Goal: Task Accomplishment & Management: Use online tool/utility

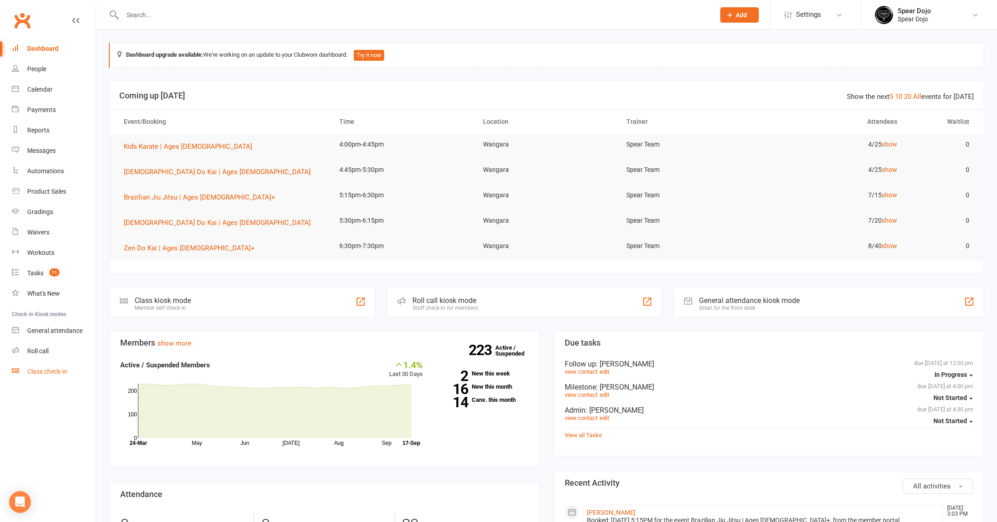
click at [68, 376] on link "Class check-in" at bounding box center [54, 372] width 84 height 20
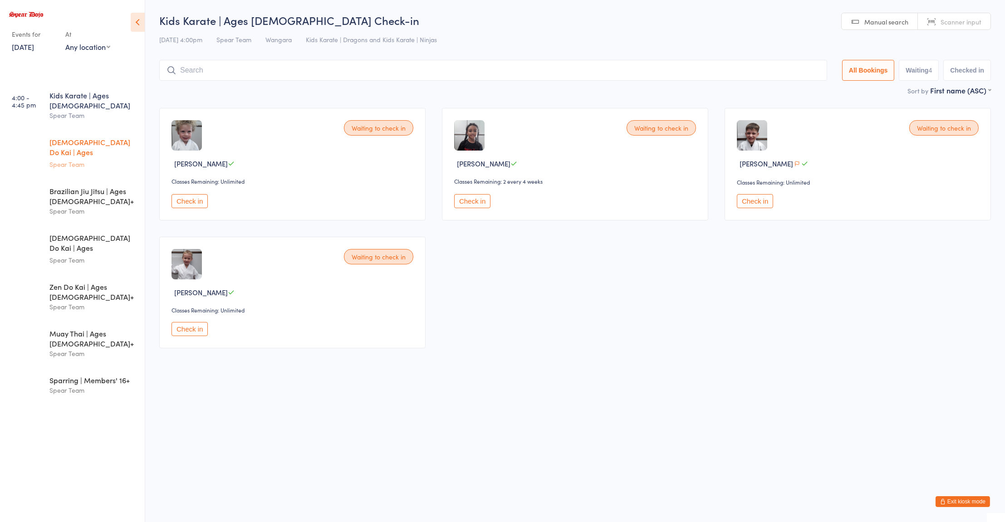
click at [95, 159] on div "Spear Team" at bounding box center [93, 164] width 88 height 10
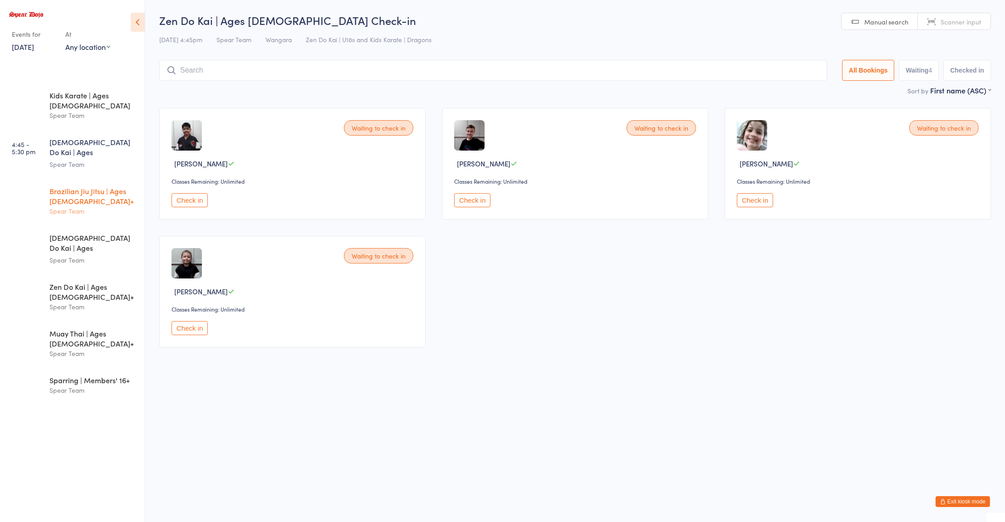
click at [70, 186] on div "Brazilian Jiu Jitsu | Ages [DEMOGRAPHIC_DATA]+" at bounding box center [93, 196] width 88 height 20
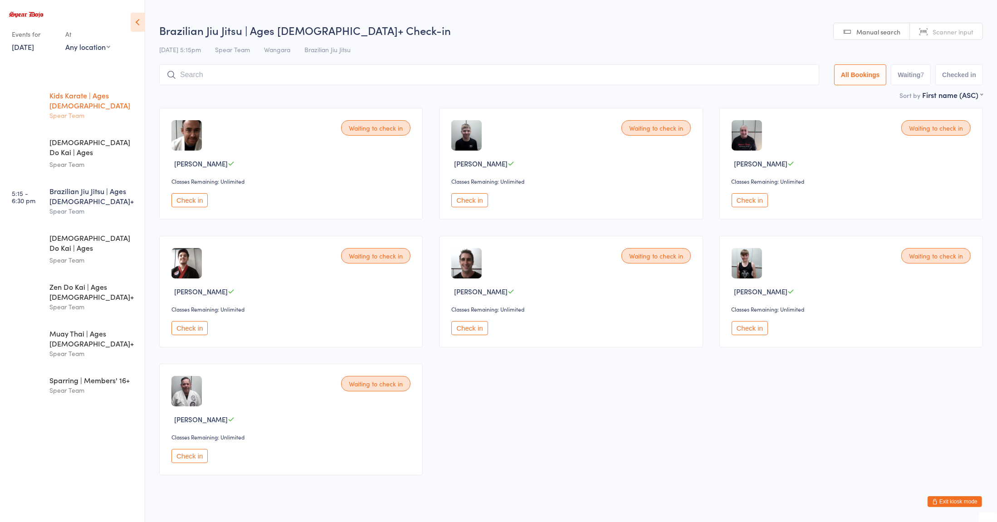
click at [85, 98] on div "Kids Karate | Ages [DEMOGRAPHIC_DATA]" at bounding box center [93, 100] width 88 height 20
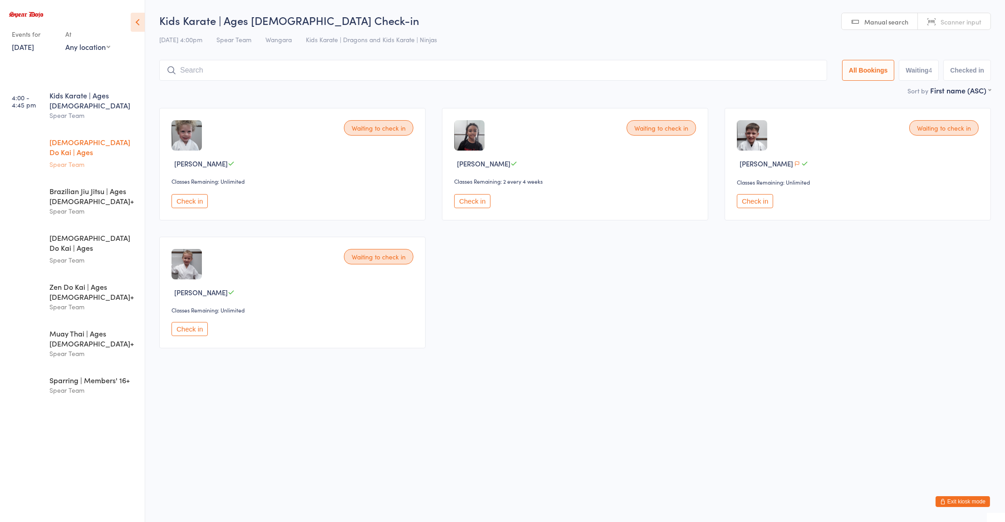
click at [90, 159] on div "Spear Team" at bounding box center [93, 164] width 88 height 10
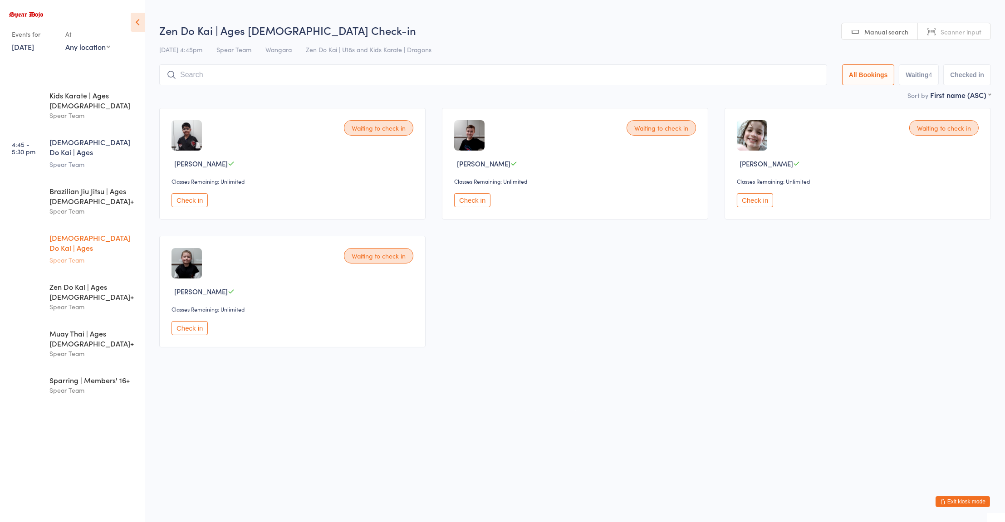
click at [73, 255] on div "Spear Team" at bounding box center [93, 260] width 88 height 10
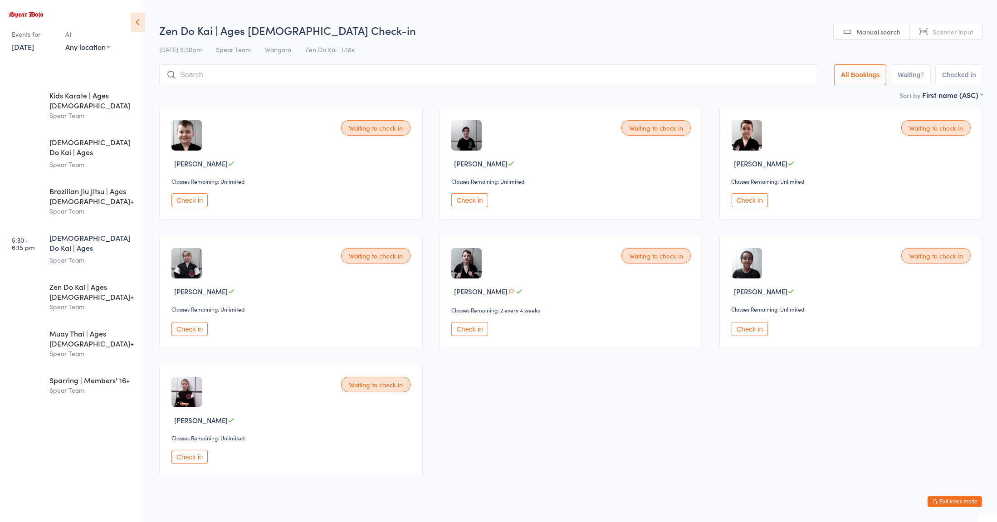
click at [678, 389] on div "Waiting to check in George Leask Classes Remaining: Unlimited Check in Waiting …" at bounding box center [571, 292] width 840 height 385
click at [71, 84] on div "Kids Karate | Ages 5 to 7 Spear Team" at bounding box center [96, 106] width 95 height 46
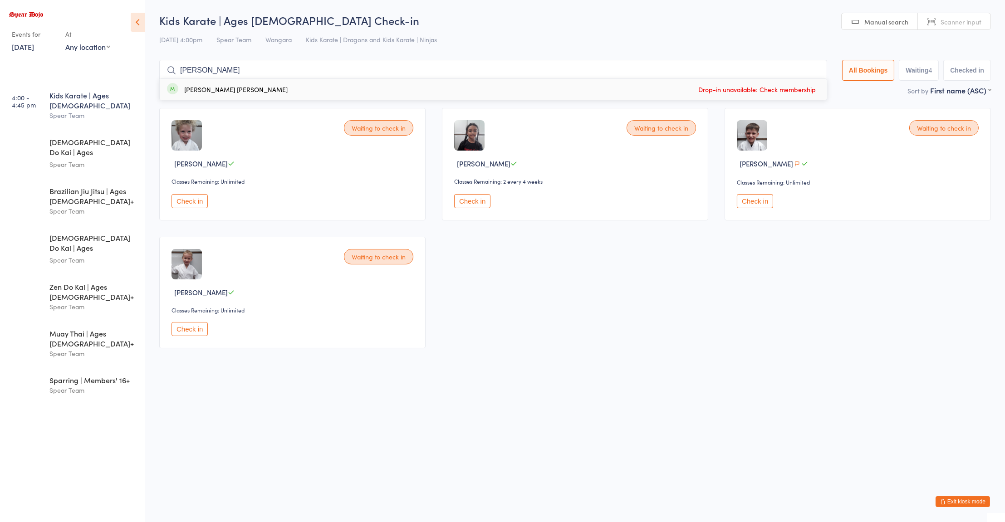
type input "jua"
click at [101, 98] on div "Kids Karate | Ages [DEMOGRAPHIC_DATA]" at bounding box center [93, 100] width 88 height 20
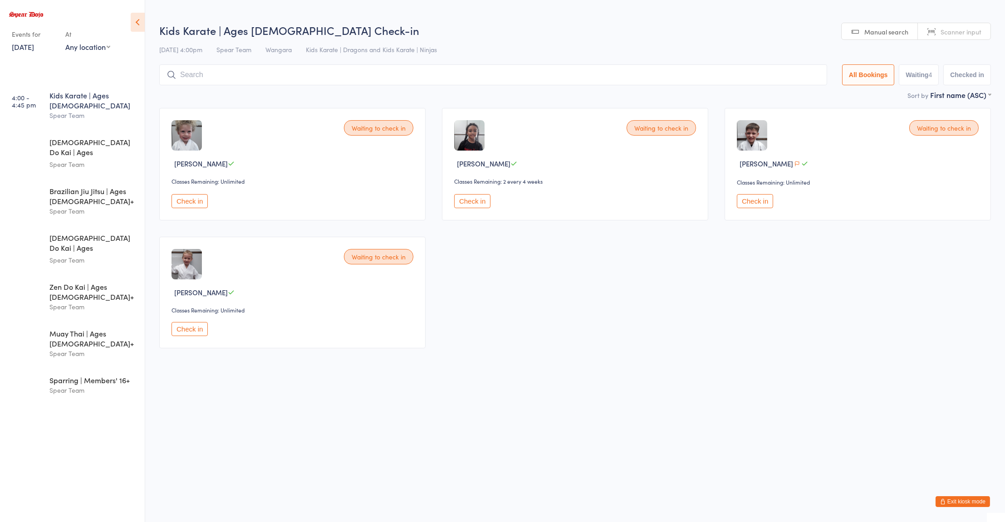
click at [881, 33] on span "Manual search" at bounding box center [886, 31] width 44 height 9
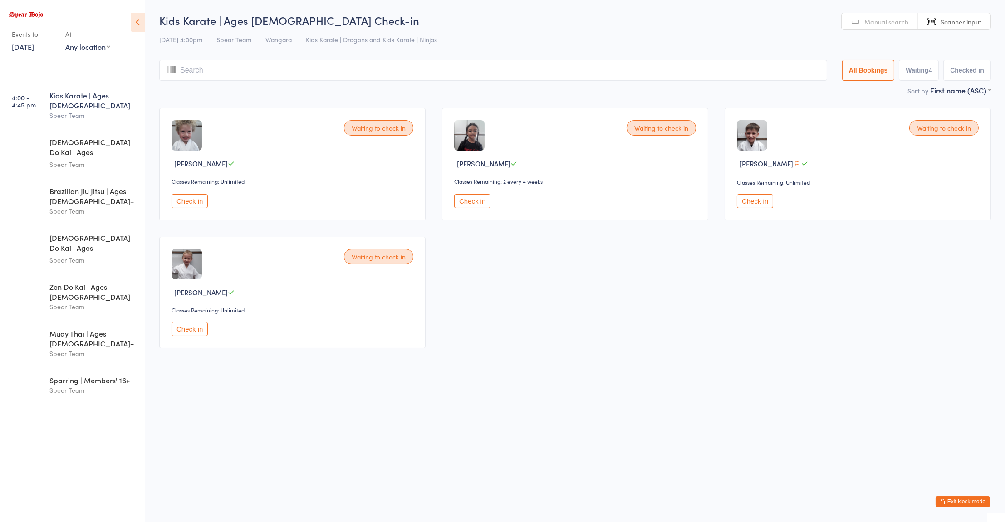
click at [382, 73] on input "search" at bounding box center [493, 70] width 668 height 21
type input "Jua"
type input "nc"
type input "h"
type input "o"
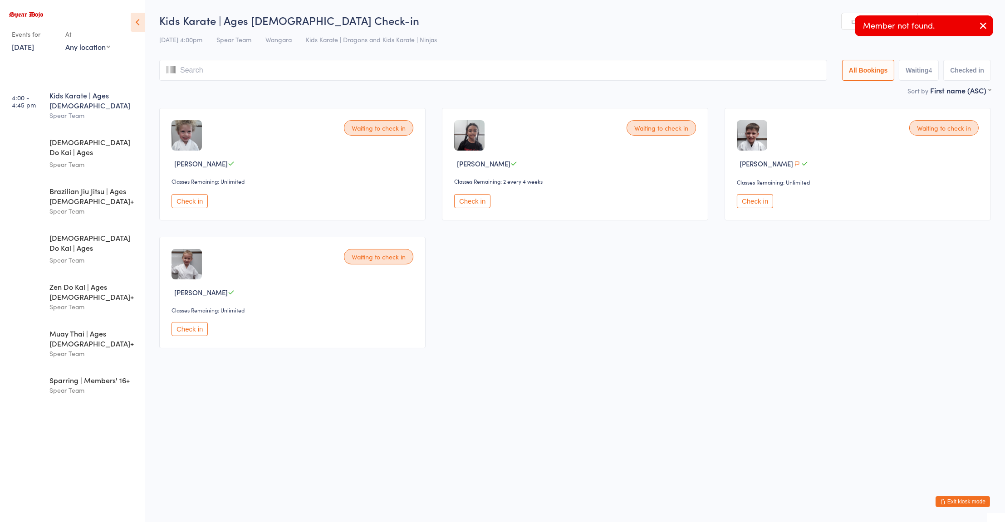
click at [78, 110] on div "Spear Team" at bounding box center [93, 115] width 88 height 10
type input "Jua"
type input "nc"
type input "h"
type input "o"
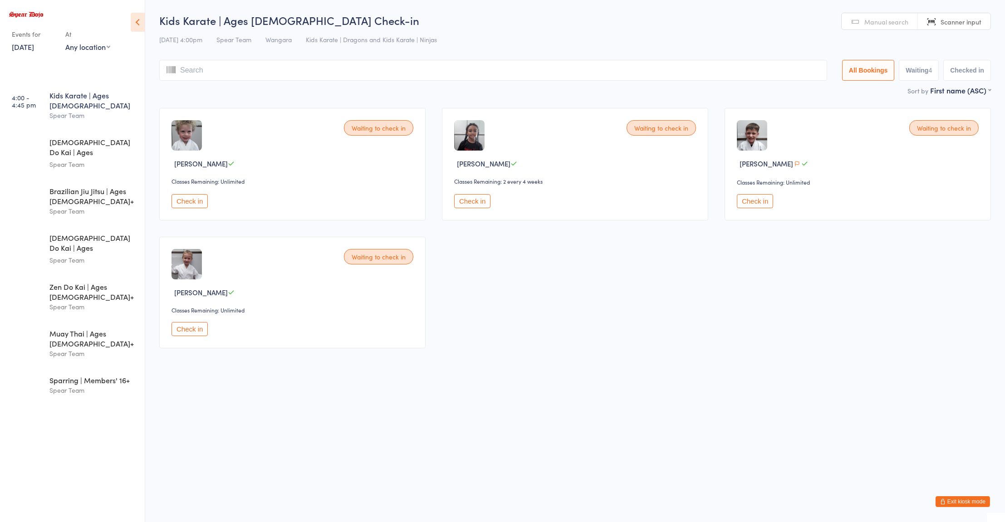
click at [750, 208] on button "Check in" at bounding box center [755, 201] width 36 height 14
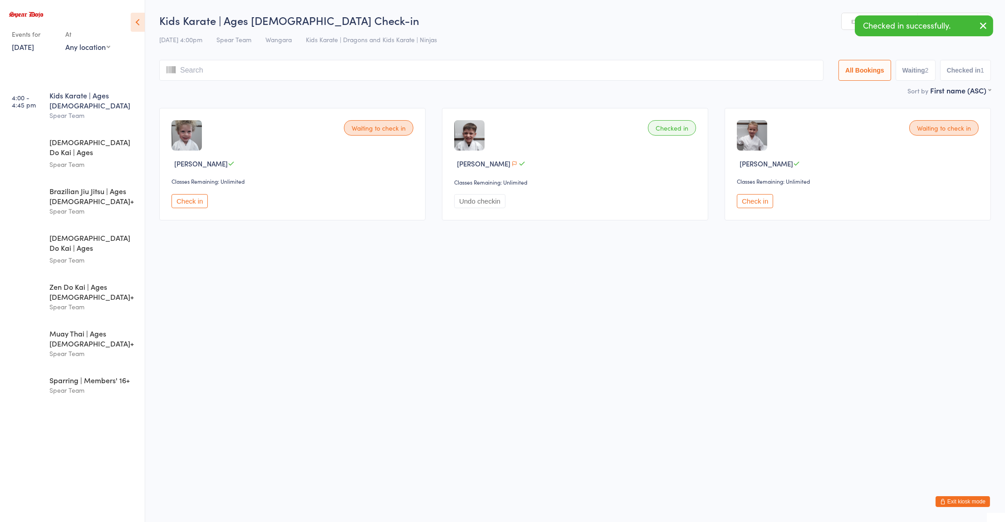
click at [230, 69] on input "search" at bounding box center [491, 70] width 664 height 21
click at [742, 350] on html "You have now entered Kiosk Mode. Members will be able to check themselves in us…" at bounding box center [502, 261] width 1005 height 522
click at [214, 71] on input "search" at bounding box center [491, 70] width 664 height 21
type input "tayte"
click at [167, 70] on icon at bounding box center [170, 69] width 9 height 11
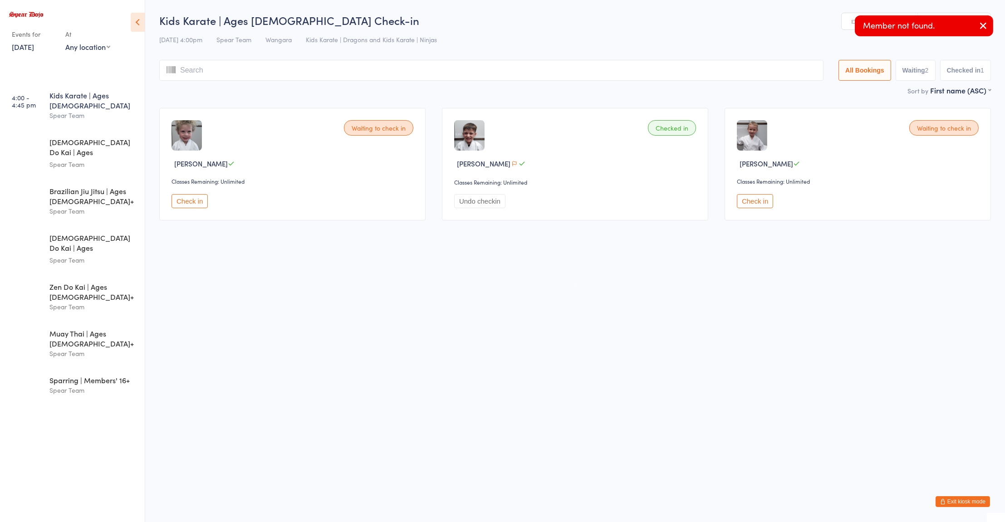
click at [181, 70] on input "search" at bounding box center [491, 70] width 664 height 21
click at [183, 69] on input "search" at bounding box center [491, 70] width 664 height 21
type input "ta"
type input "y"
type input "te"
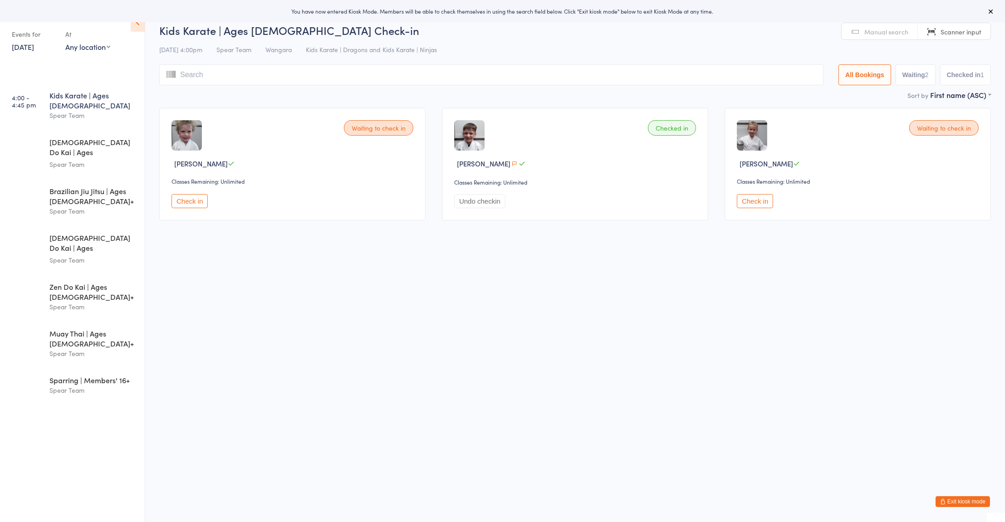
click at [887, 28] on span "Manual search" at bounding box center [886, 31] width 44 height 9
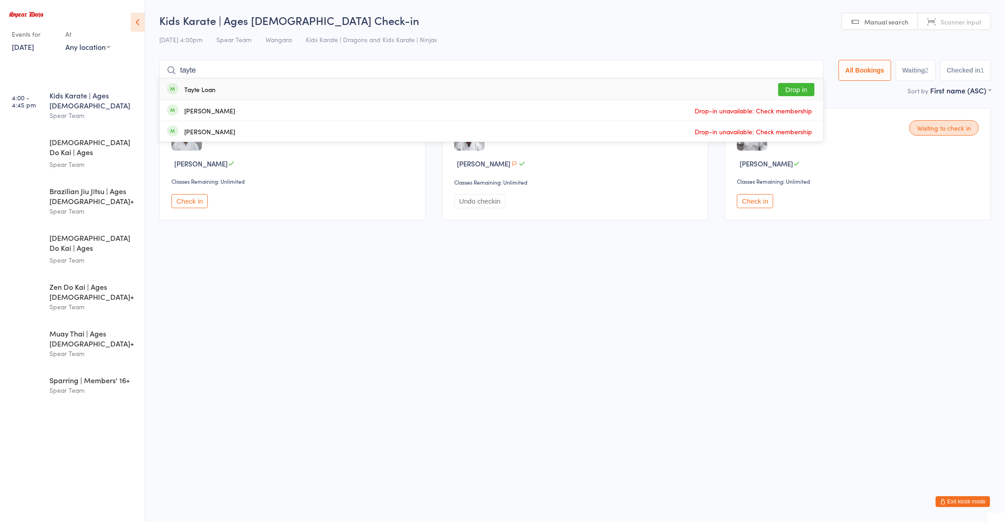
type input "tayte"
click at [195, 91] on div "Tayte Loan" at bounding box center [199, 89] width 31 height 7
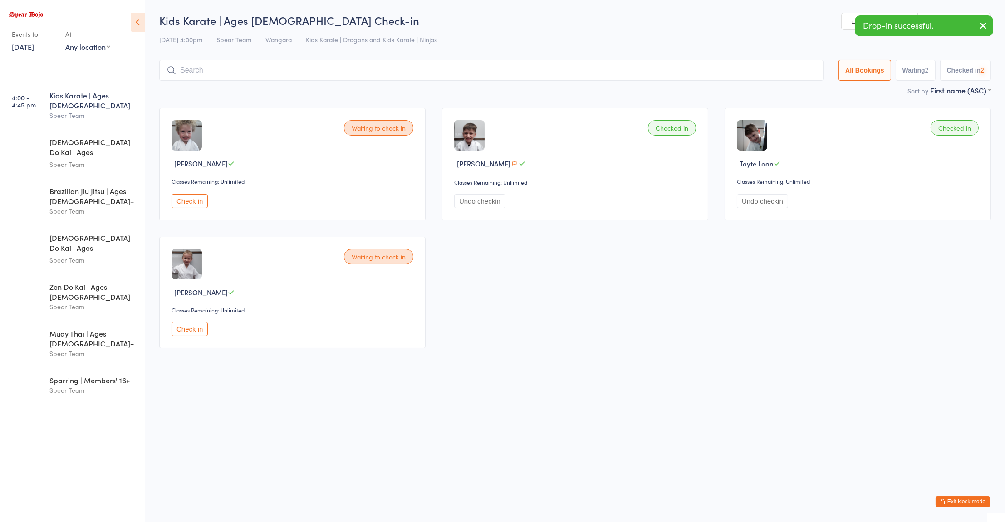
click at [200, 71] on input "search" at bounding box center [491, 70] width 664 height 21
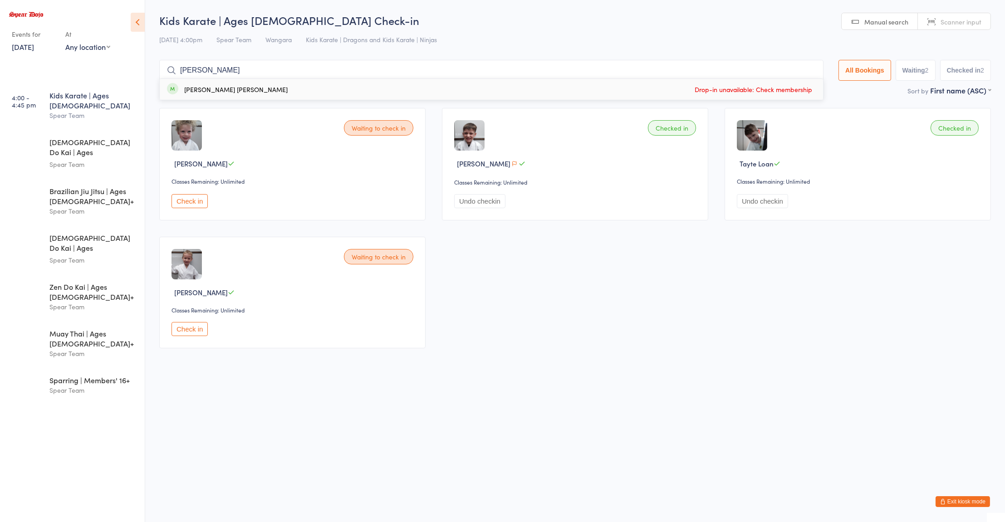
type input "juan"
click at [203, 89] on div "Juancho Kenji Ligos Lee" at bounding box center [235, 89] width 103 height 7
click at [214, 69] on input "search" at bounding box center [491, 70] width 664 height 21
type input "i"
type input "k"
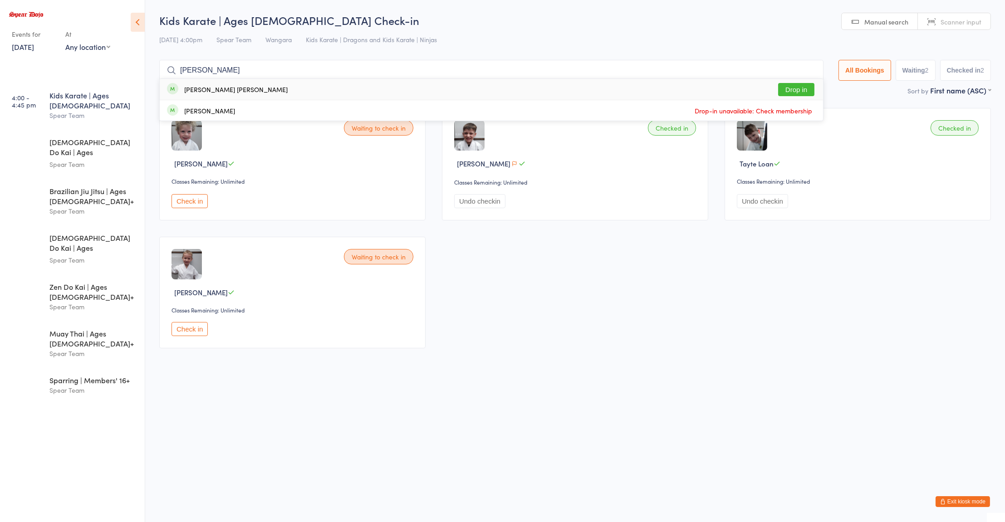
type input "nixon"
click at [204, 90] on div "Nixon Brown" at bounding box center [235, 89] width 103 height 7
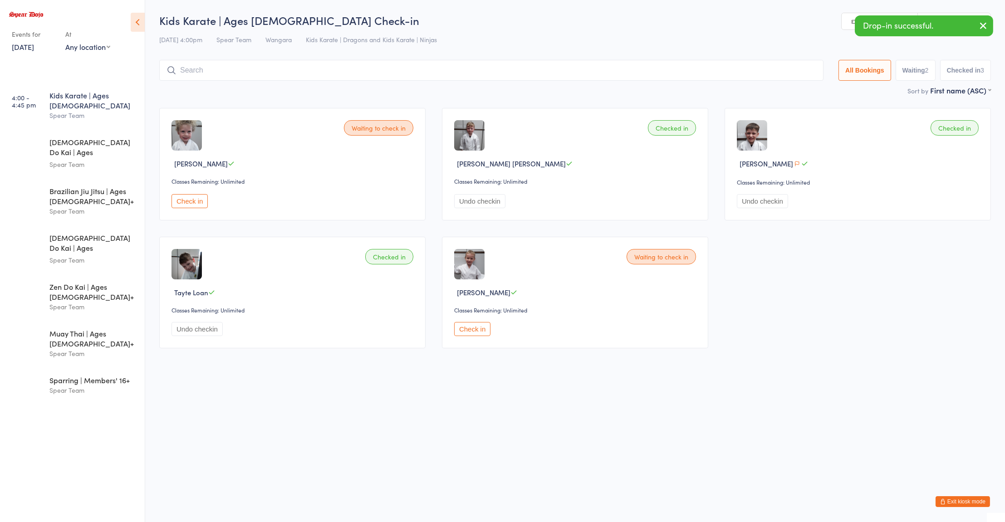
click at [226, 70] on input "search" at bounding box center [491, 70] width 664 height 21
type input "evie"
click at [200, 88] on div "Evie Turner" at bounding box center [209, 89] width 51 height 7
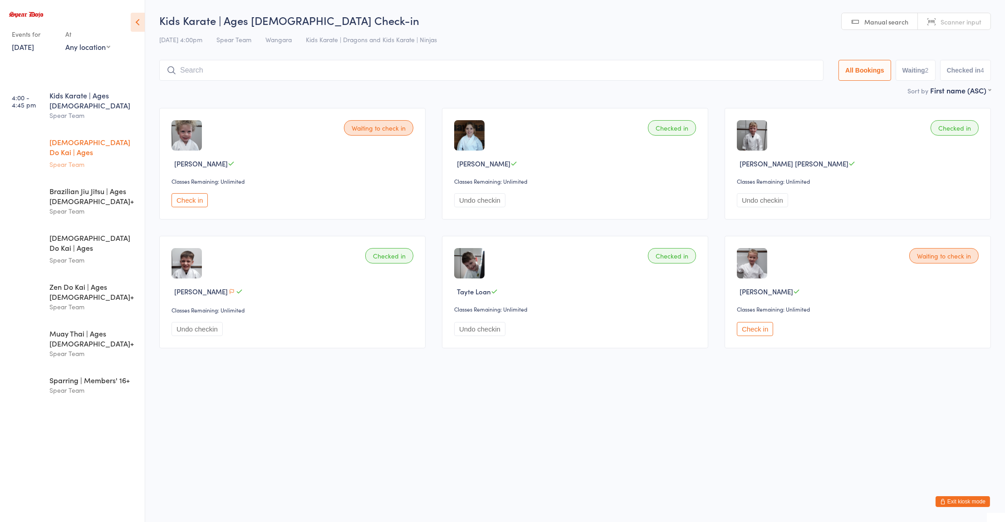
click at [87, 137] on div "[DEMOGRAPHIC_DATA] Do Kai | Ages [DEMOGRAPHIC_DATA]" at bounding box center [93, 148] width 88 height 22
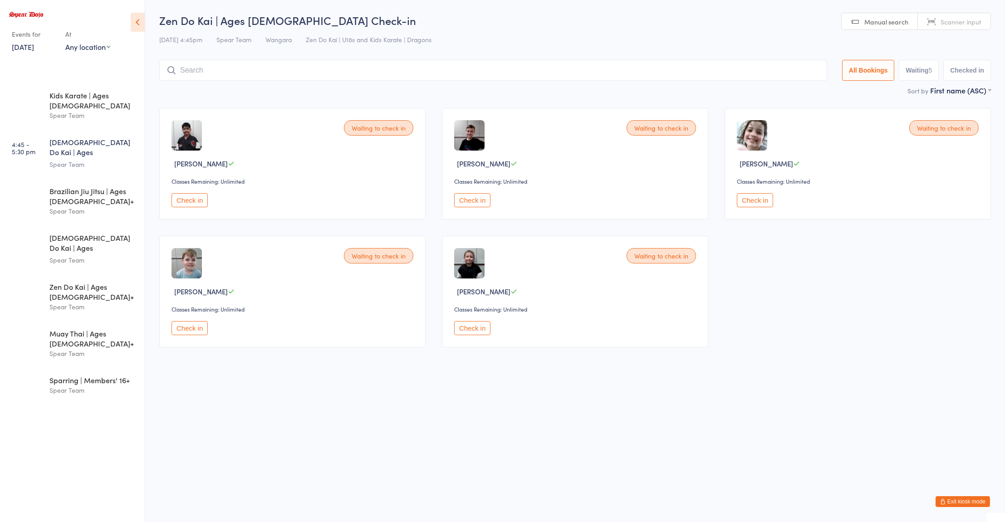
click at [187, 325] on button "Check in" at bounding box center [189, 328] width 36 height 14
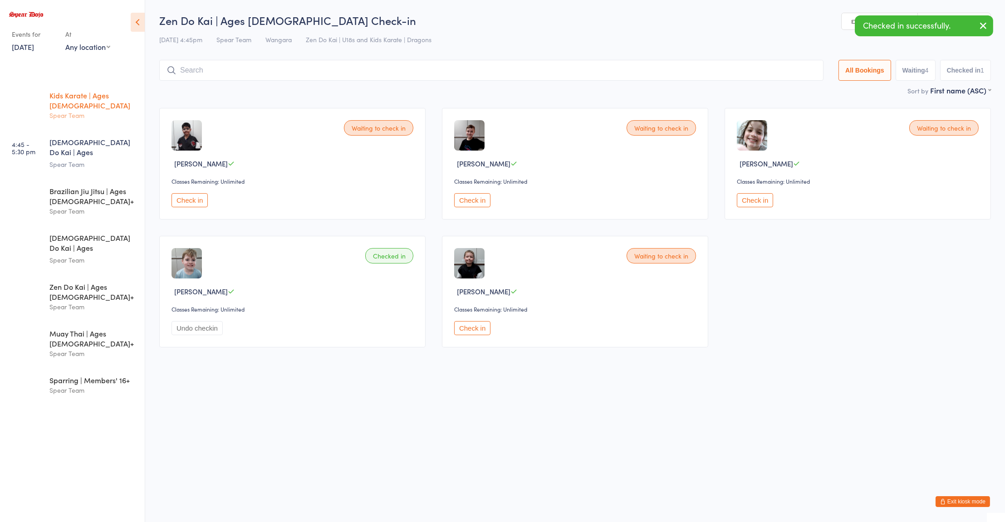
click at [93, 110] on div "Spear Team" at bounding box center [93, 115] width 88 height 10
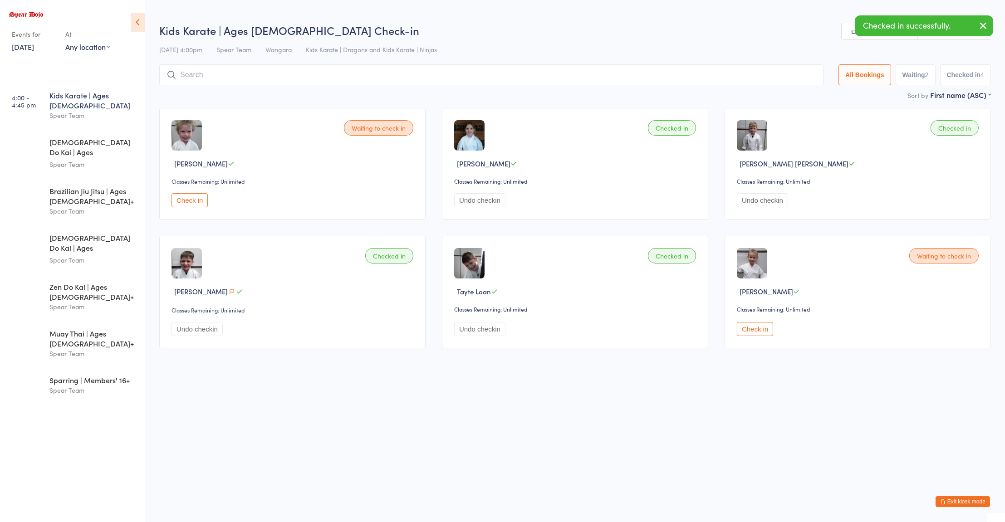
click at [544, 77] on input "search" at bounding box center [491, 74] width 664 height 21
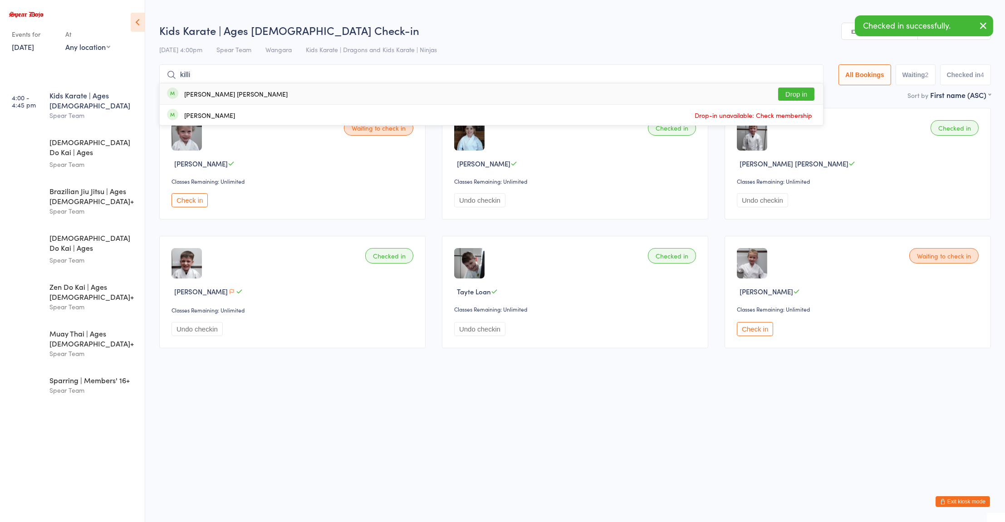
type input "killi"
click at [212, 96] on div "Killian Doody" at bounding box center [235, 93] width 103 height 7
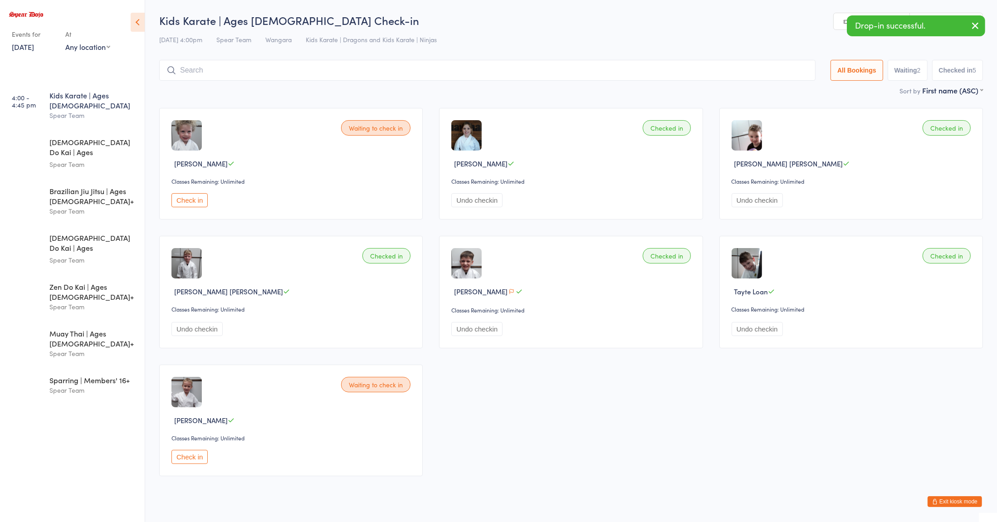
click at [646, 443] on div "Waiting to check in Axl Barker Classes Remaining: Unlimited Check in Checked in…" at bounding box center [571, 292] width 840 height 385
